Goal: Transaction & Acquisition: Purchase product/service

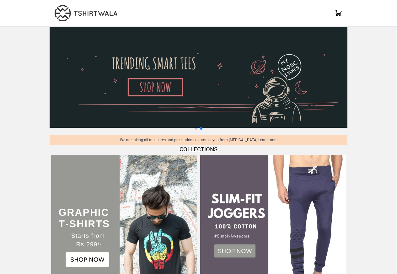
click at [368, 5] on div "X" at bounding box center [198, 13] width 397 height 27
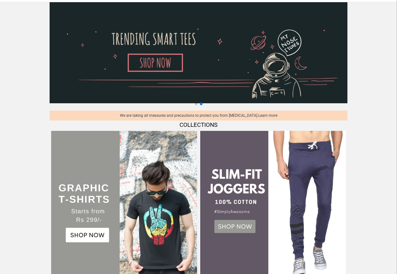
scroll to position [188, 0]
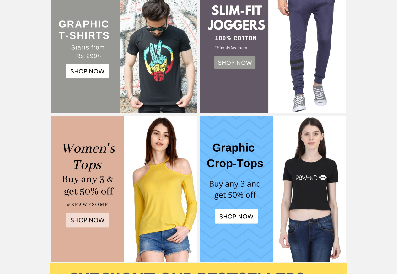
click at [86, 71] on img at bounding box center [124, 40] width 146 height 146
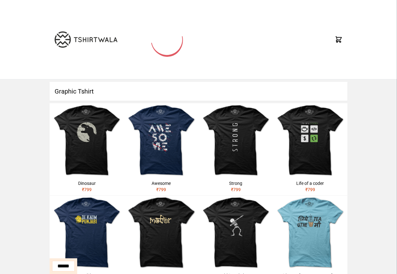
click at [130, 91] on h1 "Graphic Tshirt" at bounding box center [199, 91] width 298 height 19
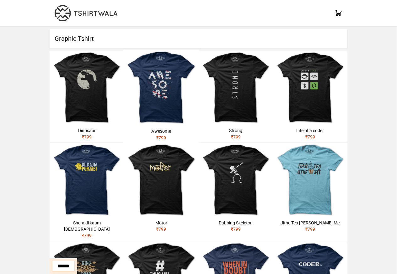
click at [82, 39] on h1 "Graphic Tshirt" at bounding box center [199, 38] width 298 height 19
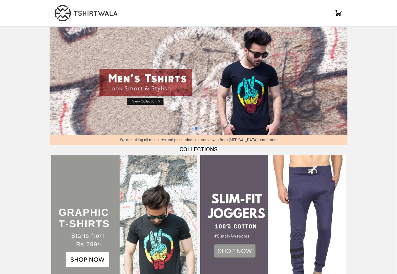
click at [385, 5] on div "X" at bounding box center [198, 13] width 397 height 27
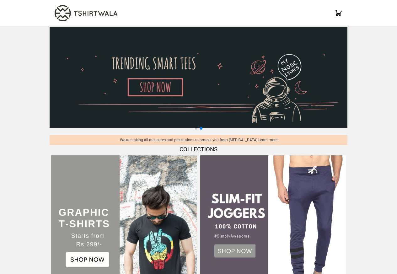
click at [384, 5] on div "X" at bounding box center [198, 13] width 397 height 27
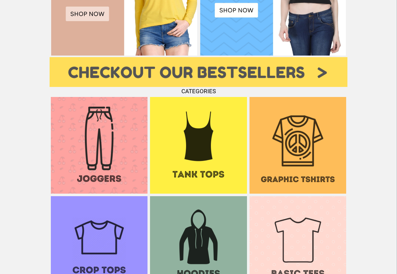
scroll to position [452, 0]
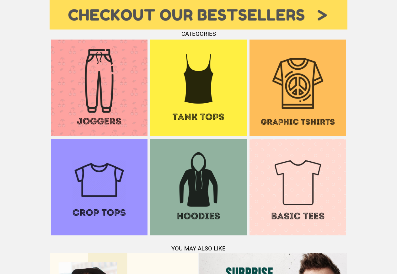
click at [302, 113] on img at bounding box center [298, 88] width 97 height 97
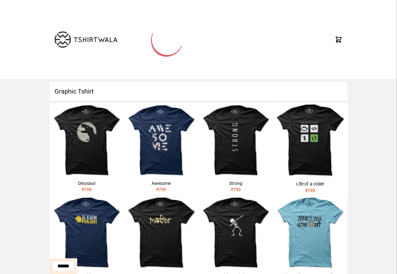
click at [99, 91] on h1 "Graphic Tshirt" at bounding box center [199, 91] width 298 height 19
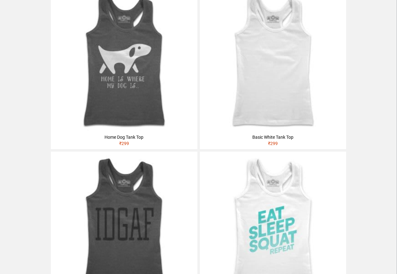
scroll to position [889, 0]
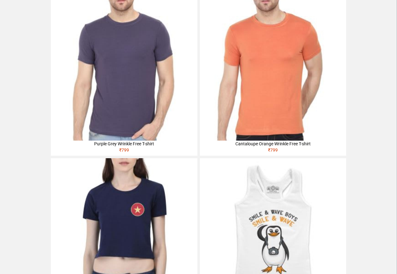
scroll to position [173, 0]
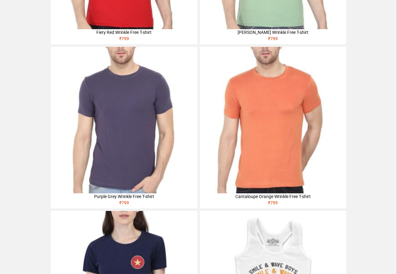
click at [72, 95] on img at bounding box center [124, 120] width 146 height 146
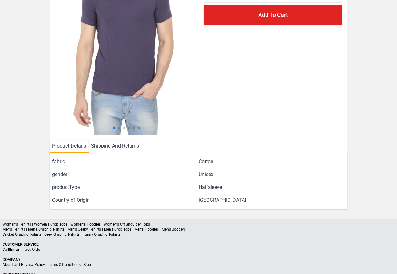
scroll to position [130, 0]
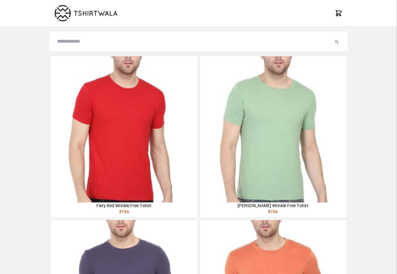
click at [65, 43] on input "search" at bounding box center [195, 42] width 277 height 8
paste input "**********"
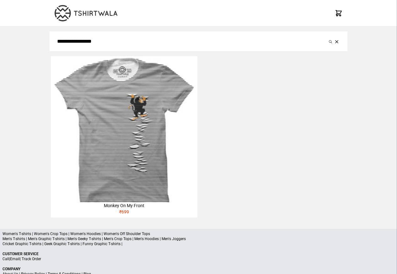
type input "**********"
click at [328, 38] on button "submit" at bounding box center [331, 42] width 6 height 8
click at [112, 207] on div "Monkey On My Front" at bounding box center [124, 206] width 146 height 6
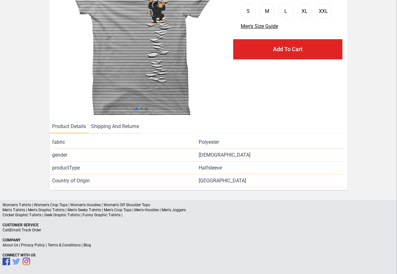
scroll to position [76, 0]
